Goal: Information Seeking & Learning: Learn about a topic

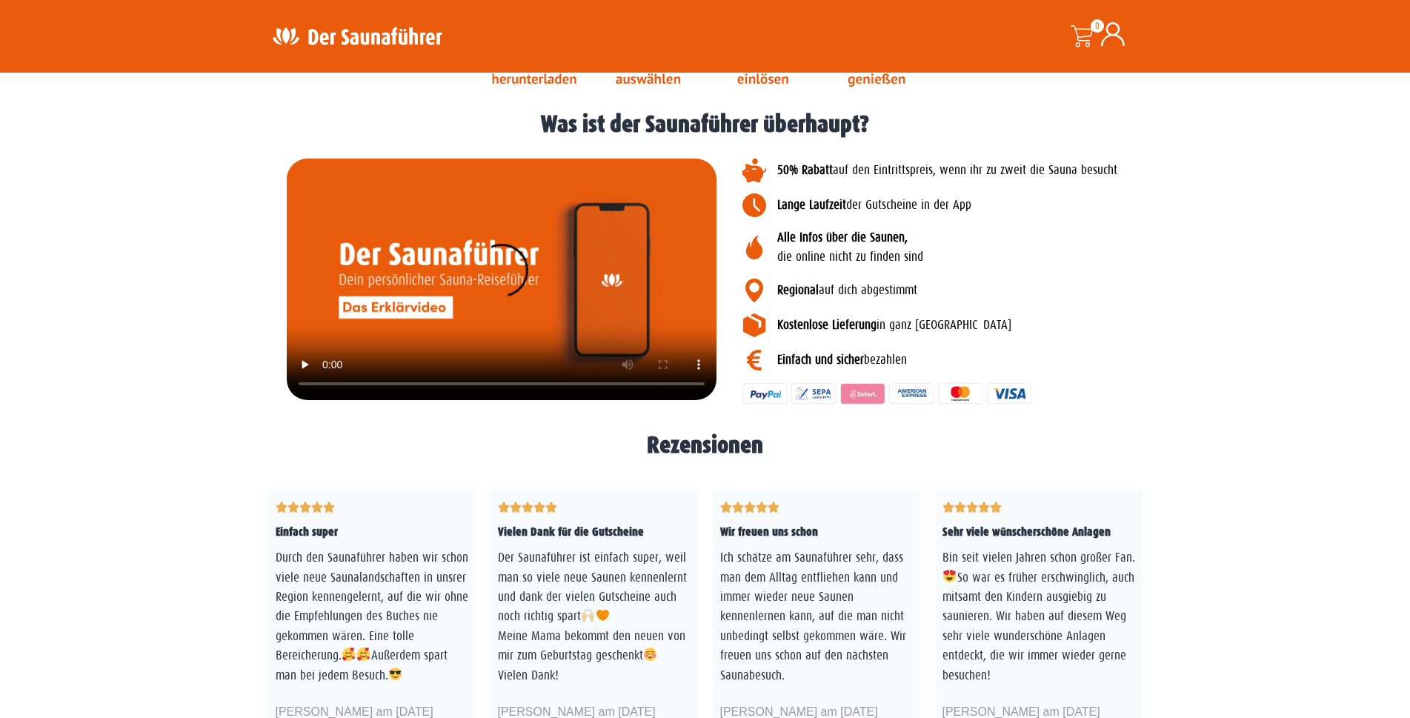
scroll to position [2445, 0]
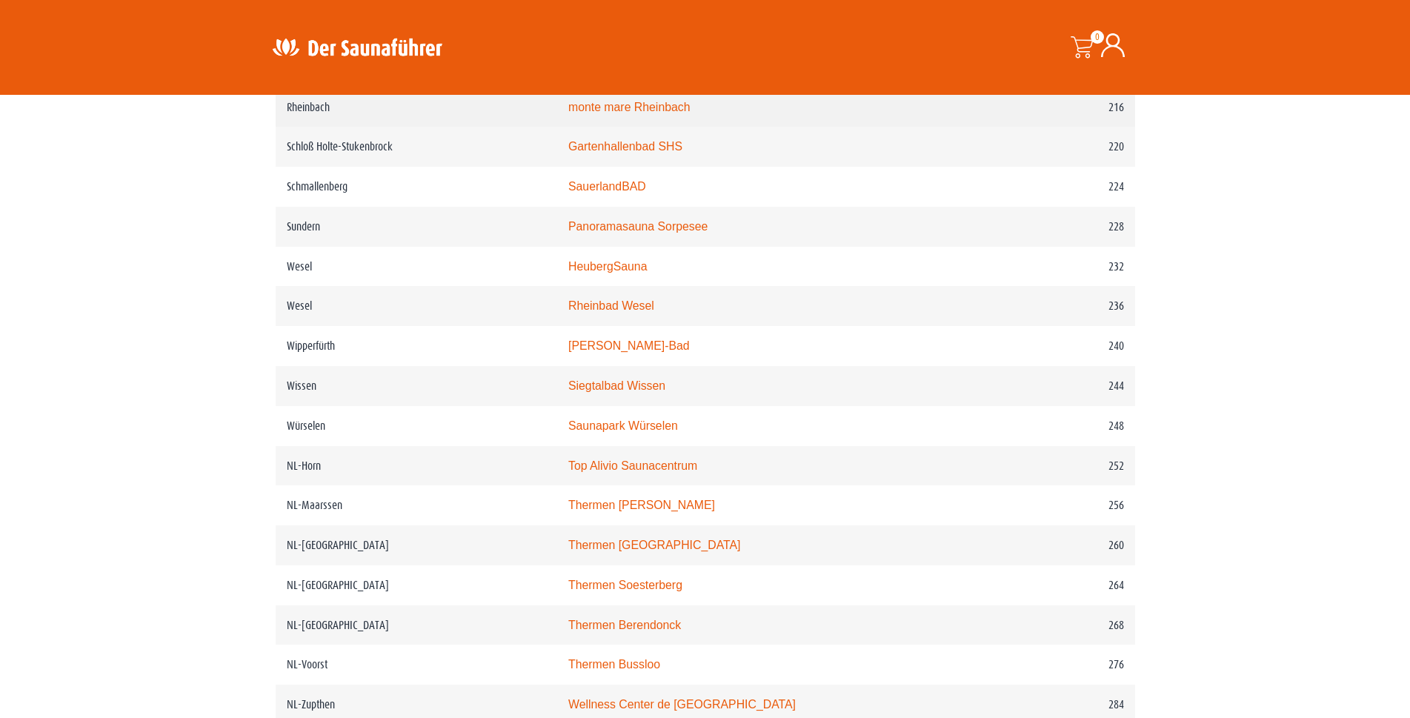
scroll to position [2890, 0]
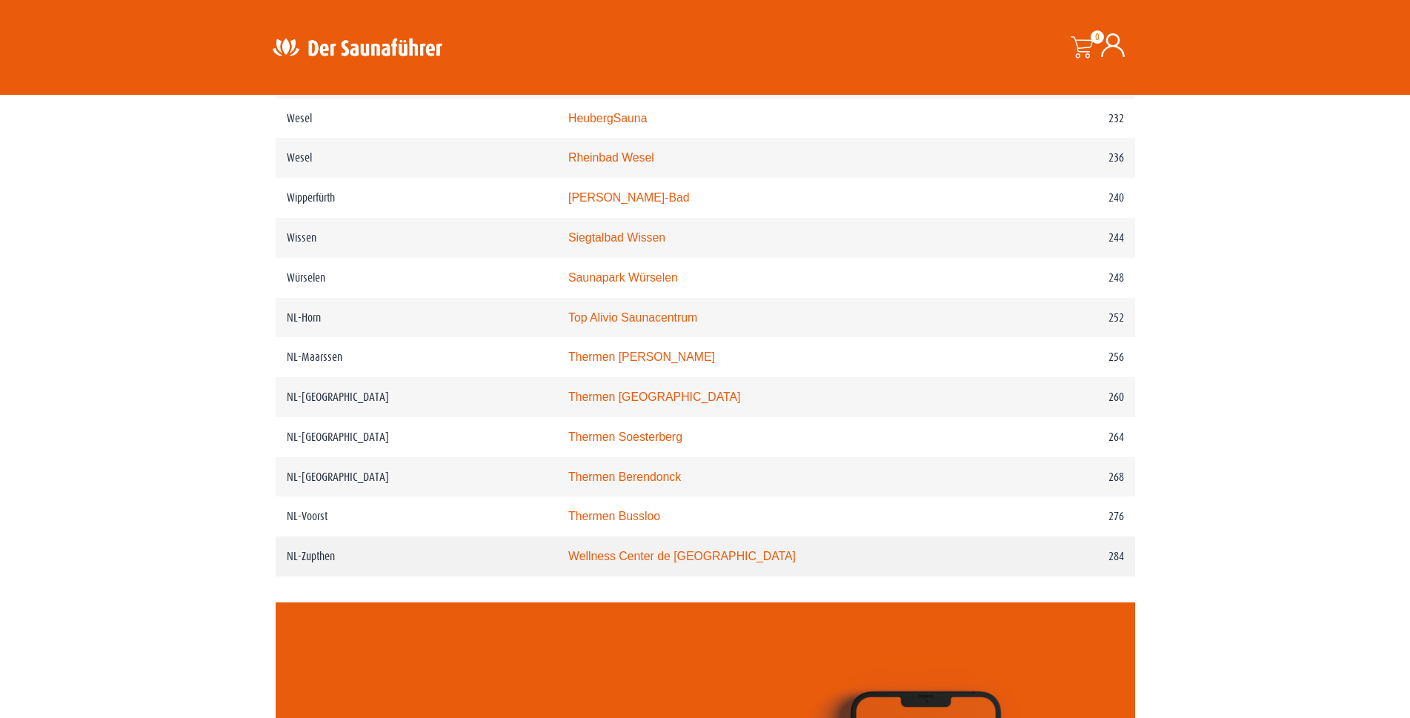
click at [723, 562] on link "Wellness Center de [GEOGRAPHIC_DATA]" at bounding box center [681, 556] width 227 height 13
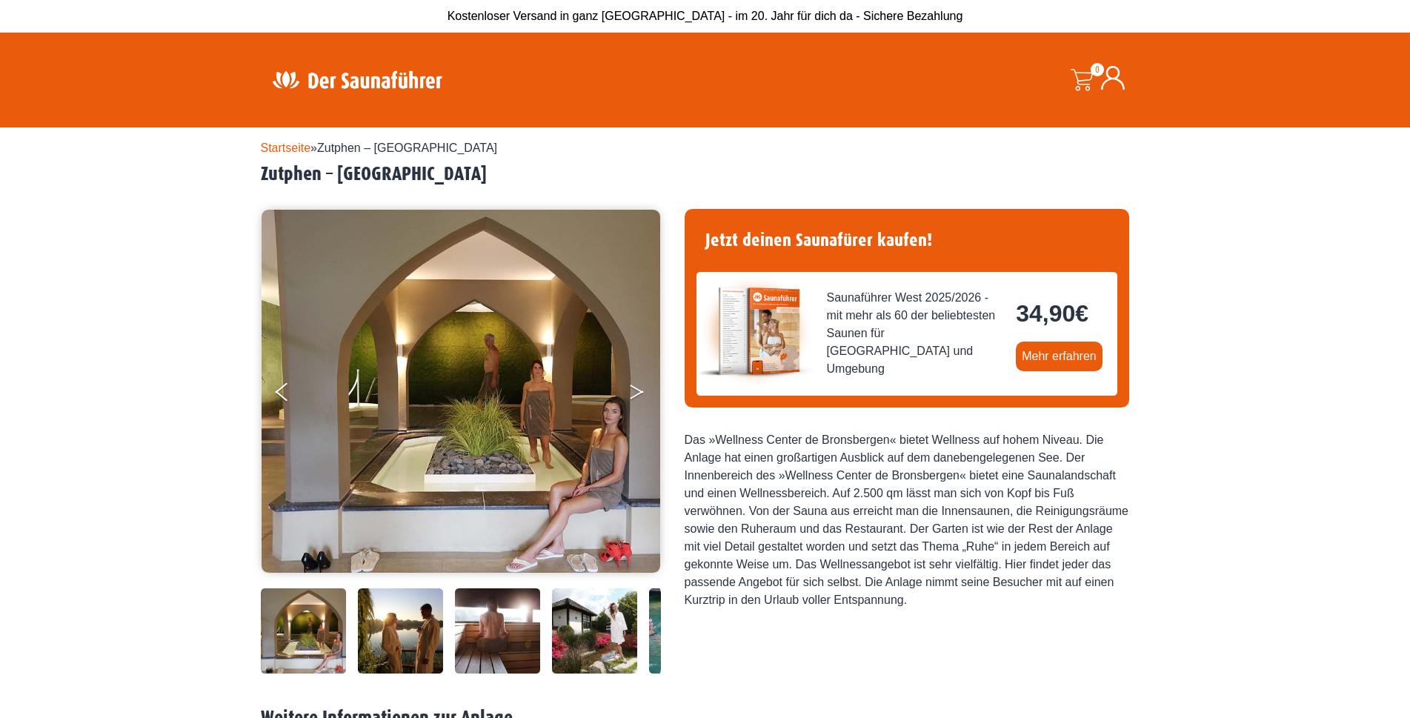
click at [639, 393] on icon "Next" at bounding box center [636, 395] width 13 height 9
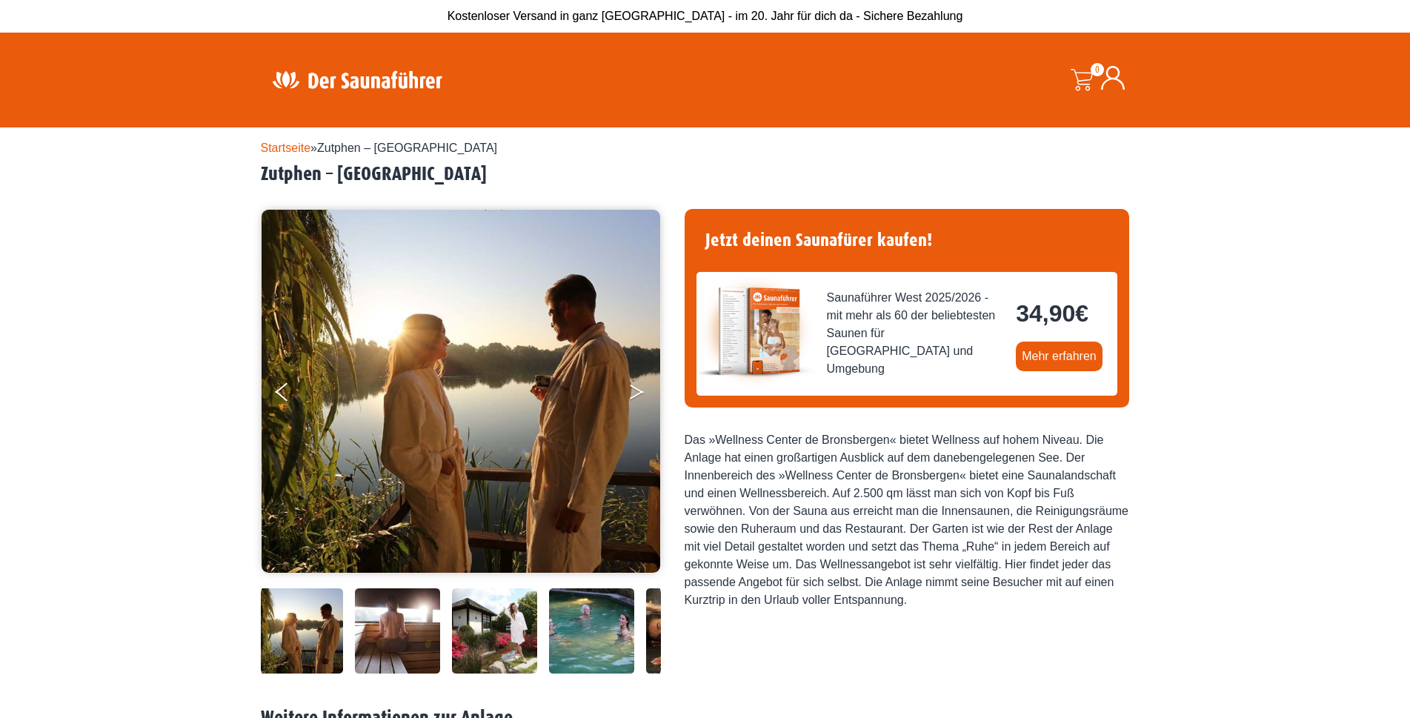
click at [639, 393] on icon "Next" at bounding box center [636, 395] width 13 height 9
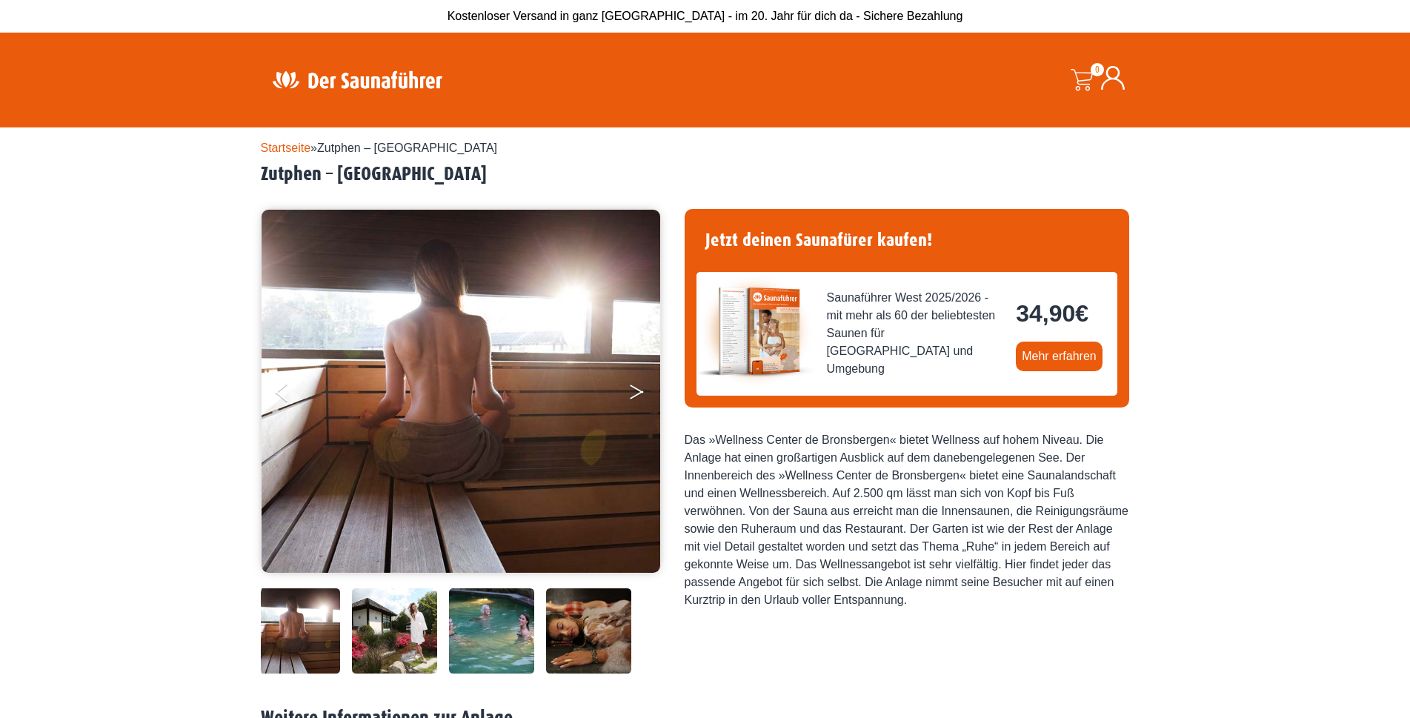
click at [639, 393] on icon "Next" at bounding box center [636, 395] width 13 height 9
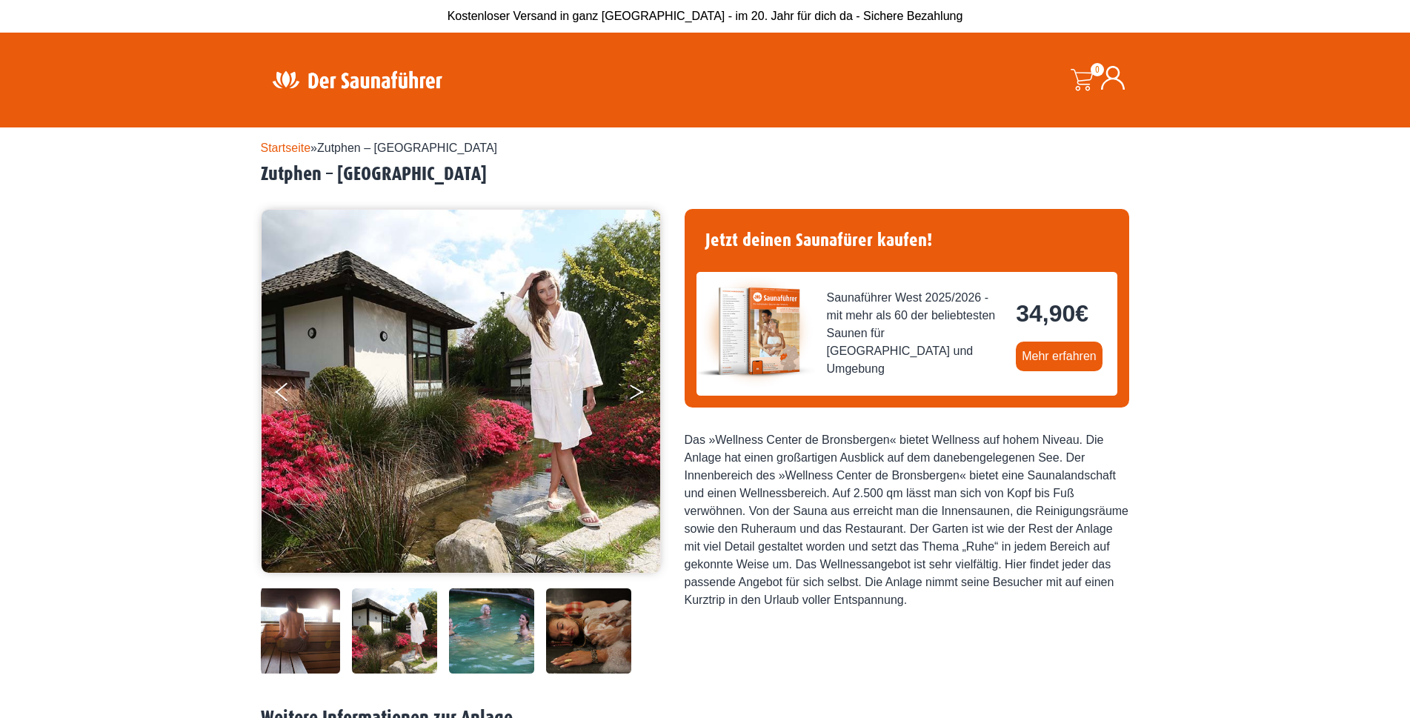
click at [639, 393] on icon "Next" at bounding box center [636, 395] width 13 height 9
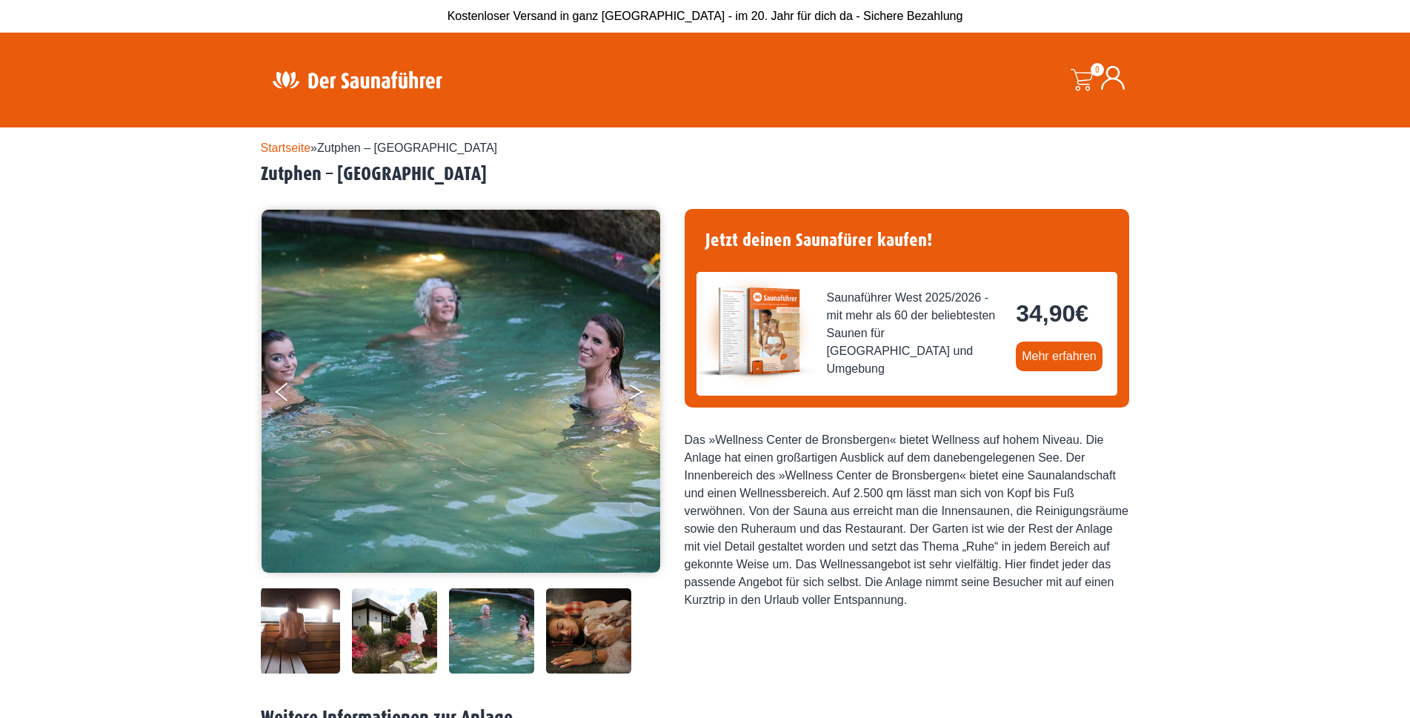
click at [639, 393] on icon "Next" at bounding box center [636, 395] width 13 height 9
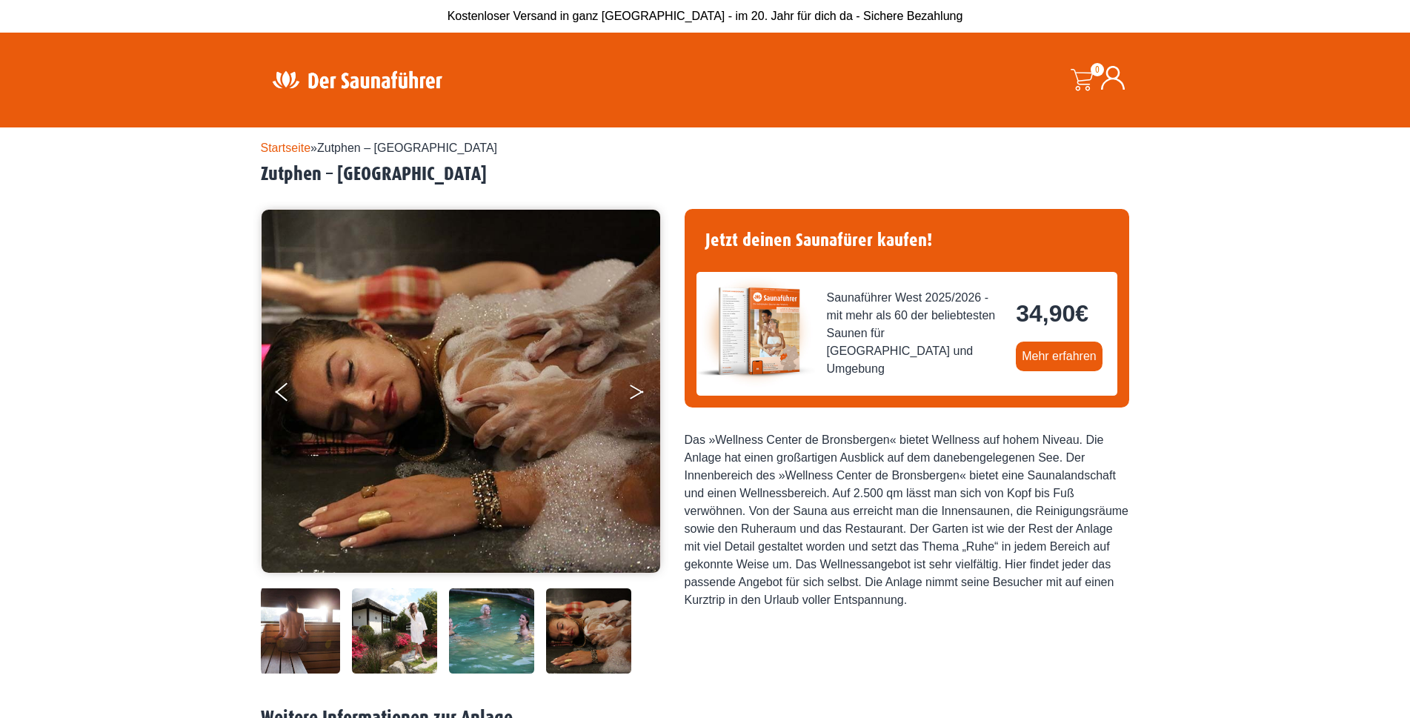
click at [639, 393] on icon "Next" at bounding box center [636, 395] width 13 height 9
drag, startPoint x: 338, startPoint y: 175, endPoint x: 578, endPoint y: 179, distance: 240.1
click at [578, 179] on h2 "Zutphen – Wellness Center de Bronsbergen" at bounding box center [705, 174] width 889 height 23
copy h2 "Wellness Center de Bronsbergen"
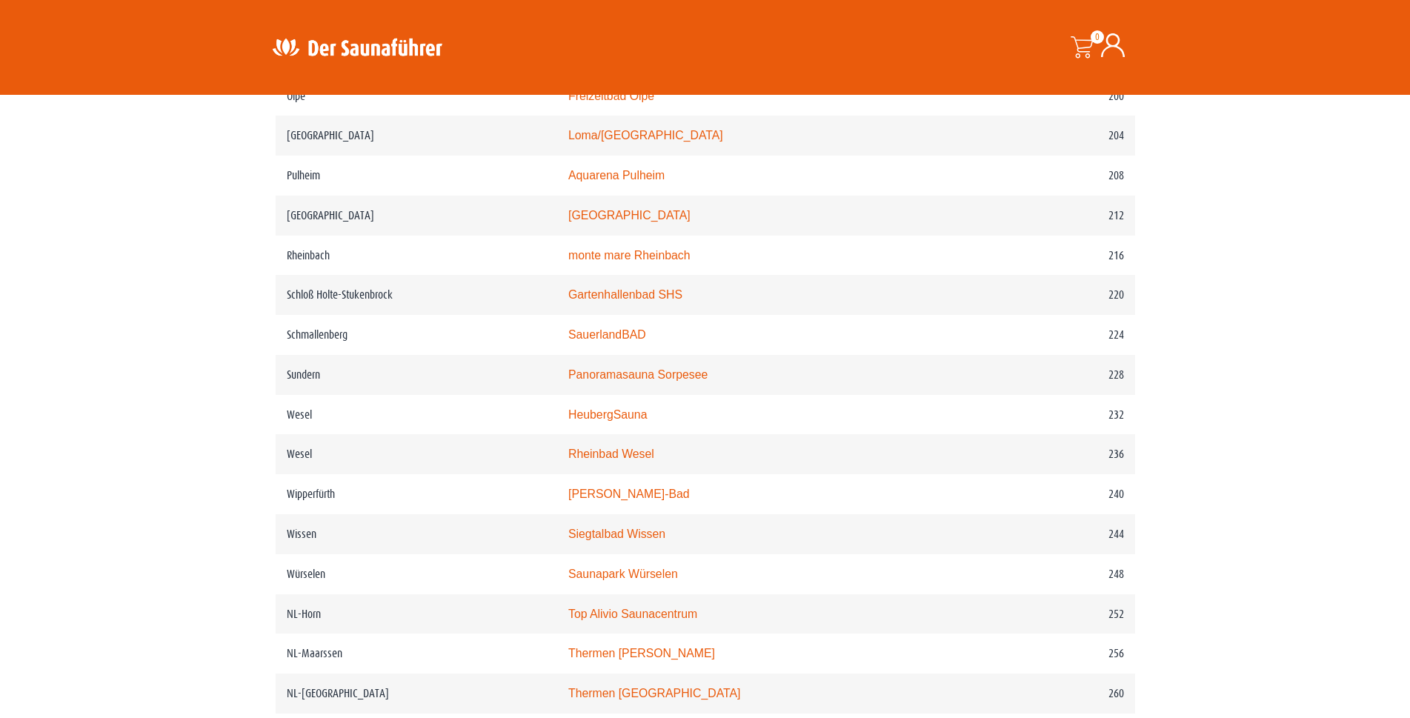
scroll to position [2668, 0]
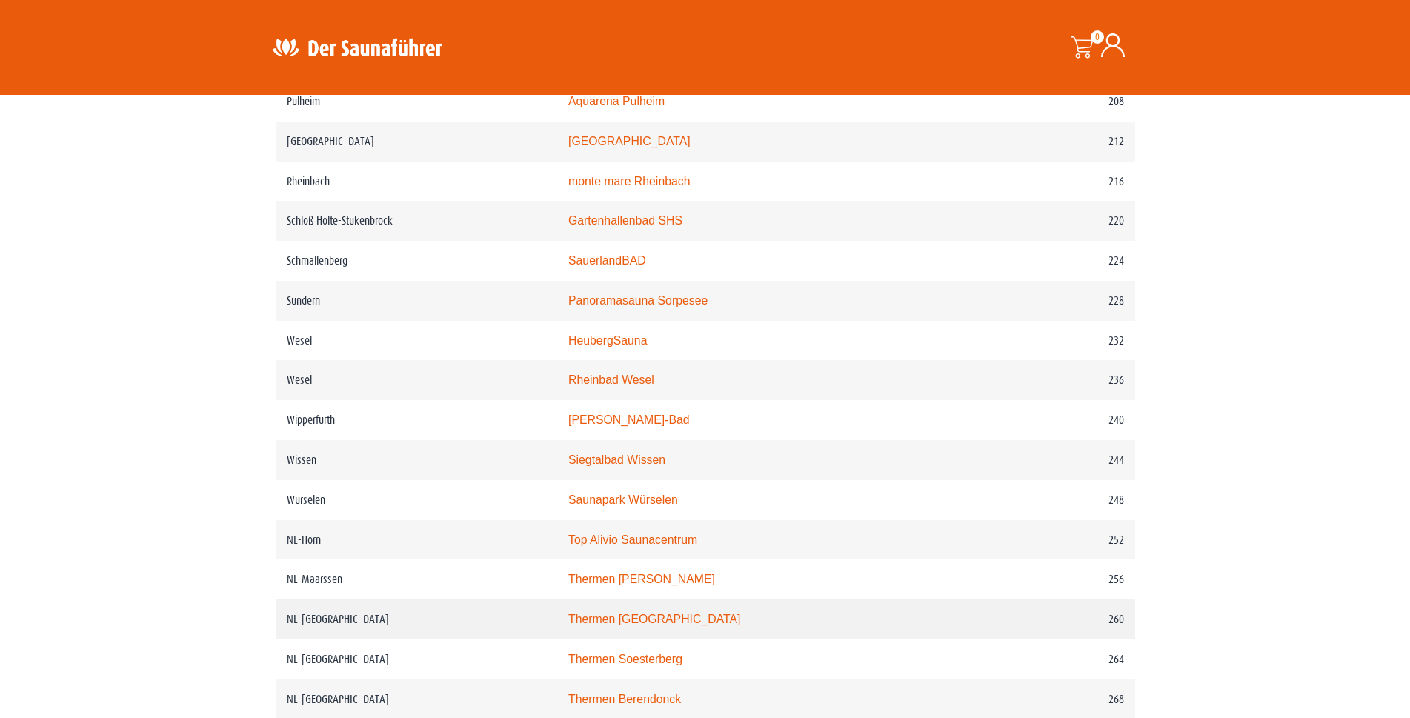
click at [662, 625] on link "Thermen [GEOGRAPHIC_DATA]" at bounding box center [654, 619] width 173 height 13
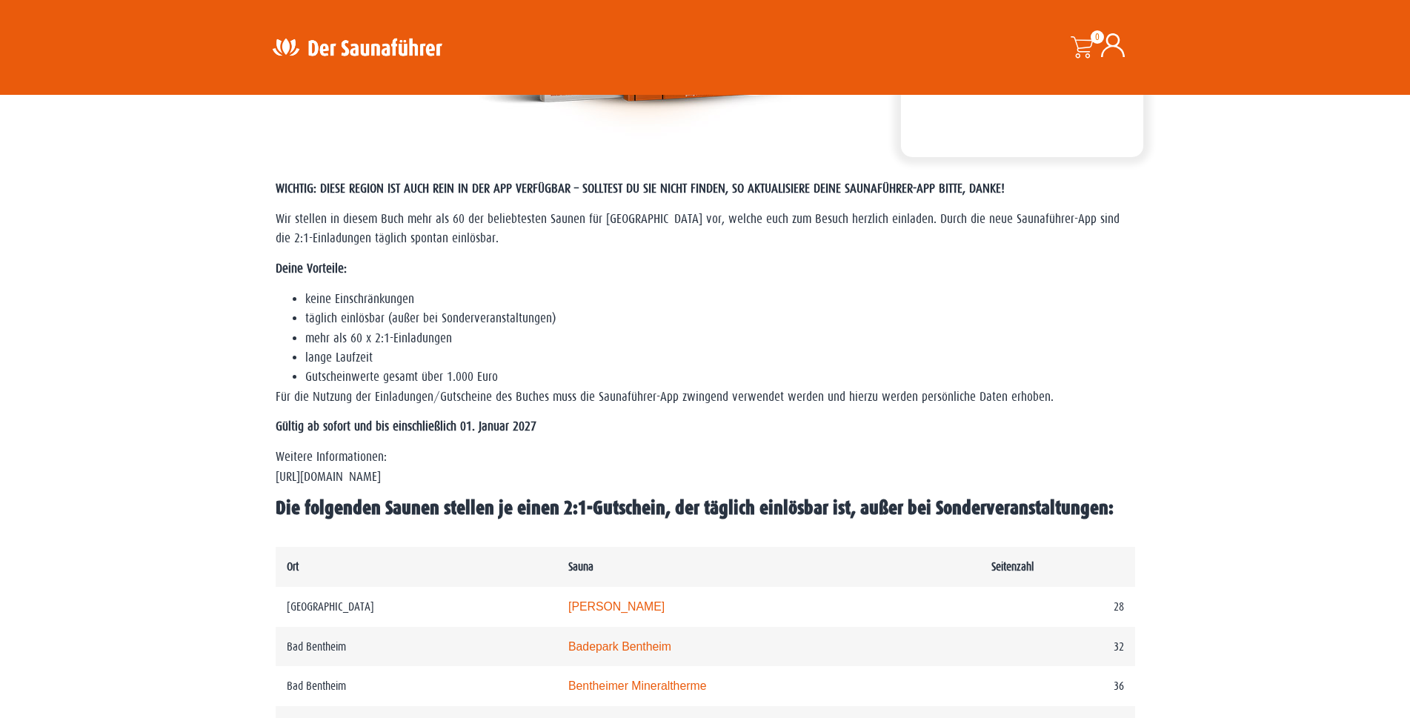
scroll to position [478, 0]
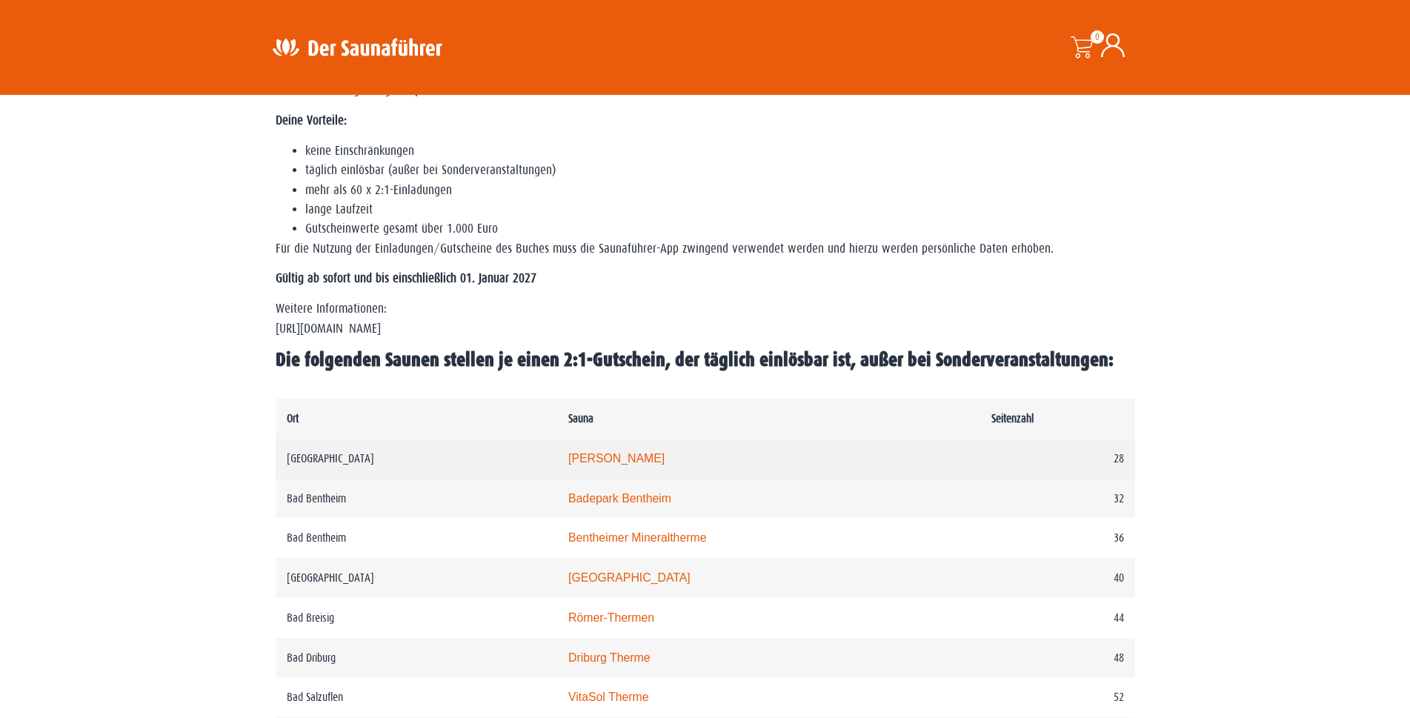
click at [632, 458] on link "Carolus Thermen" at bounding box center [616, 458] width 96 height 13
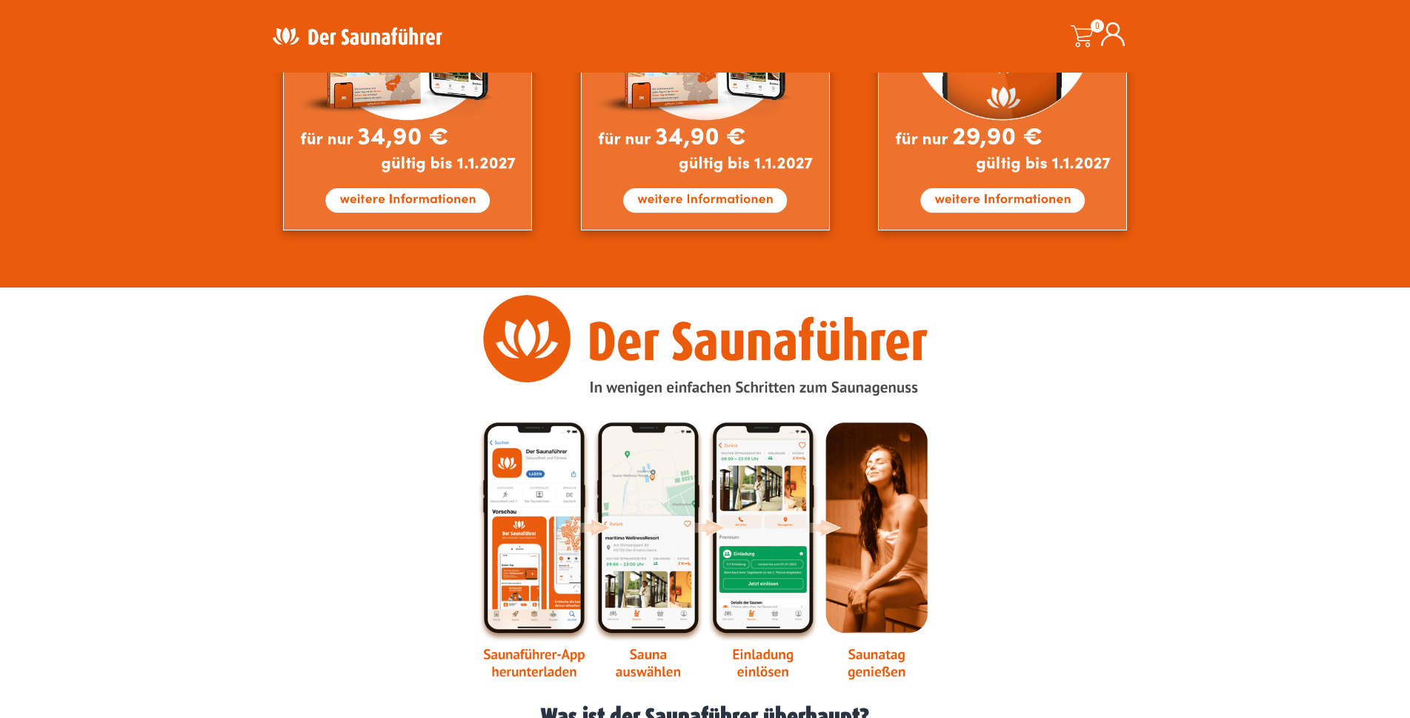
scroll to position [1853, 0]
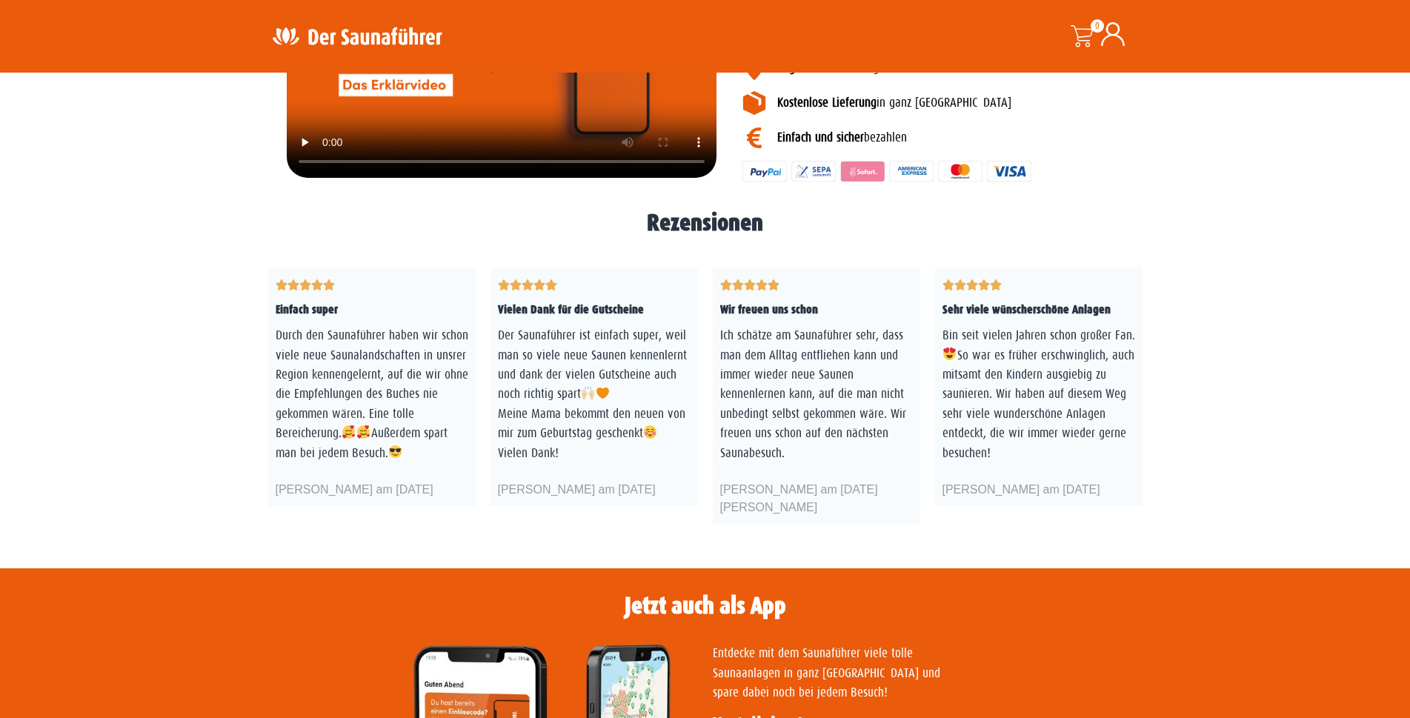
scroll to position [2668, 0]
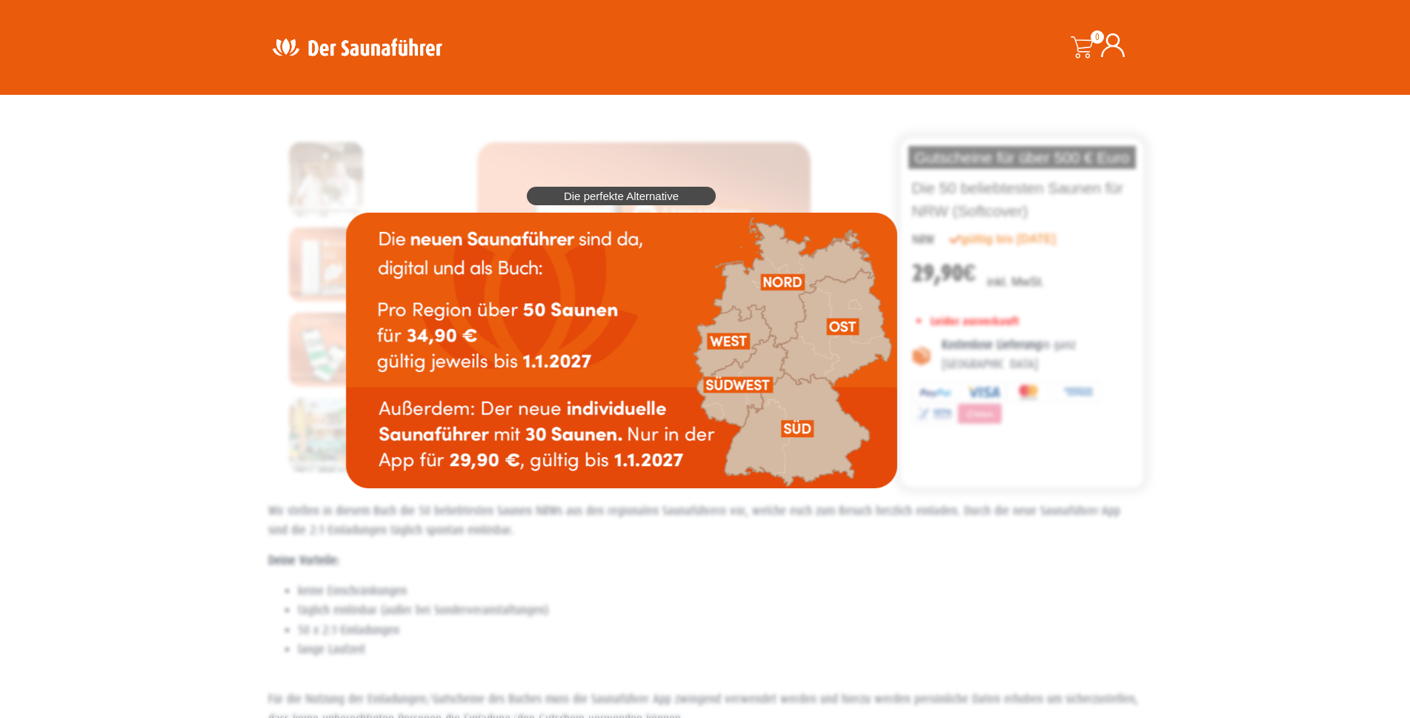
scroll to position [296, 0]
